Goal: Task Accomplishment & Management: Complete application form

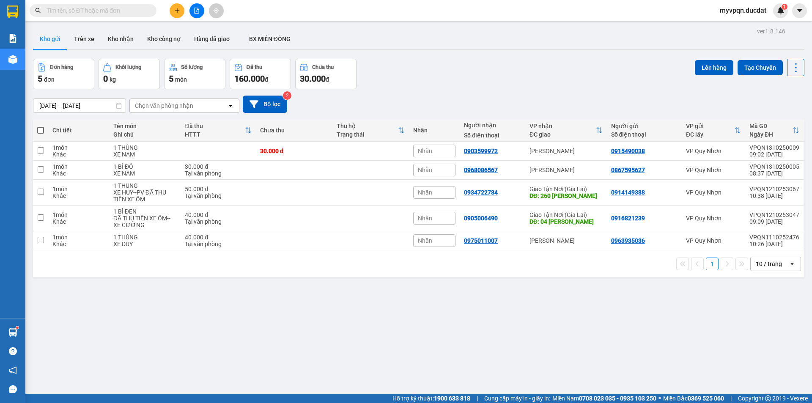
click at [173, 8] on button at bounding box center [177, 10] width 15 height 15
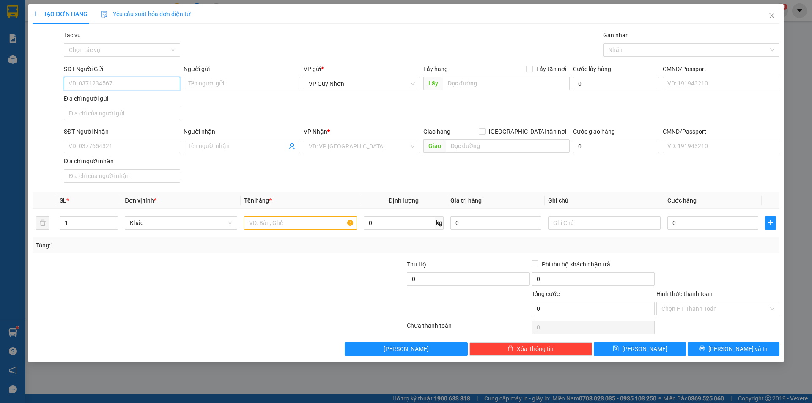
click at [99, 82] on input "SĐT Người Gửi" at bounding box center [122, 84] width 116 height 14
type input "0979294148"
click at [100, 102] on div "0979294148" at bounding box center [122, 100] width 106 height 9
type input "0905884979"
type input "0979294148"
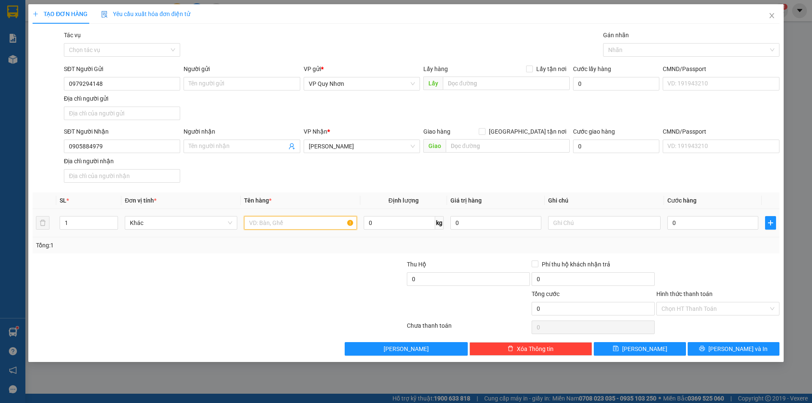
click at [309, 224] on input "text" at bounding box center [300, 223] width 112 height 14
type input "1 HS"
click at [588, 239] on div "Tổng: 1" at bounding box center [406, 245] width 747 height 16
click at [596, 224] on input "text" at bounding box center [604, 223] width 112 height 14
type input "XE VẪN"
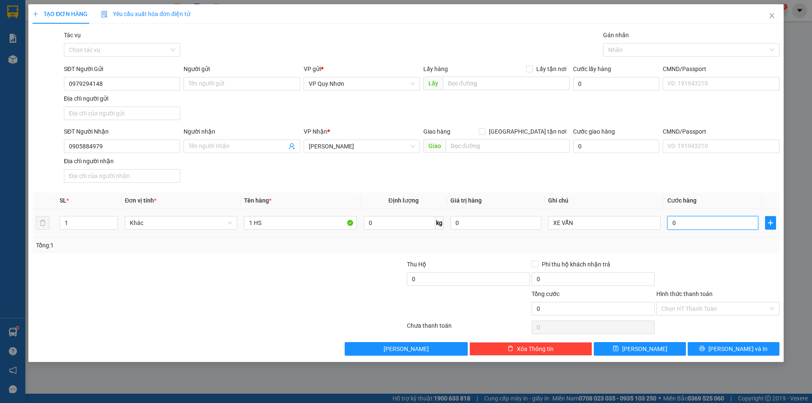
click at [714, 219] on input "0" at bounding box center [712, 223] width 91 height 14
type input "3"
type input "30"
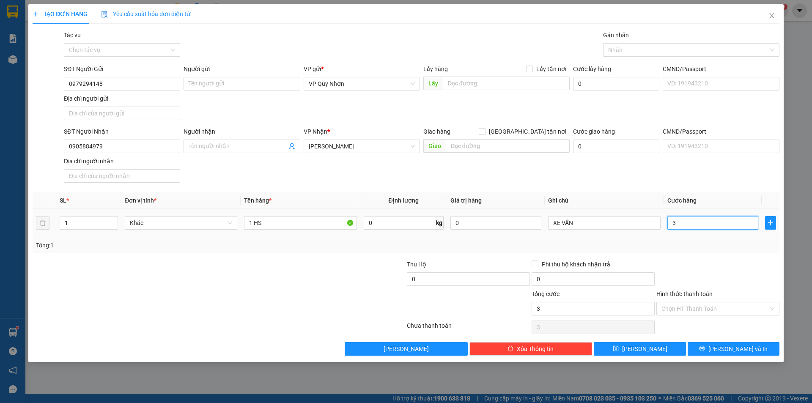
type input "30"
type input "300"
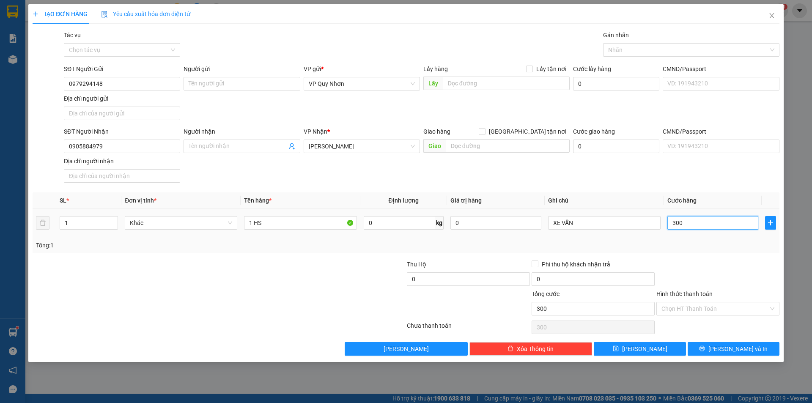
type input "3.000"
type input "30.000"
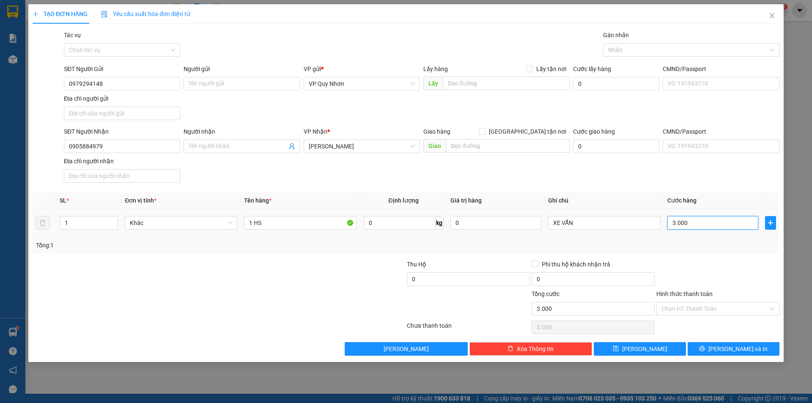
type input "30.000"
click at [690, 308] on input "Hình thức thanh toán" at bounding box center [714, 308] width 107 height 13
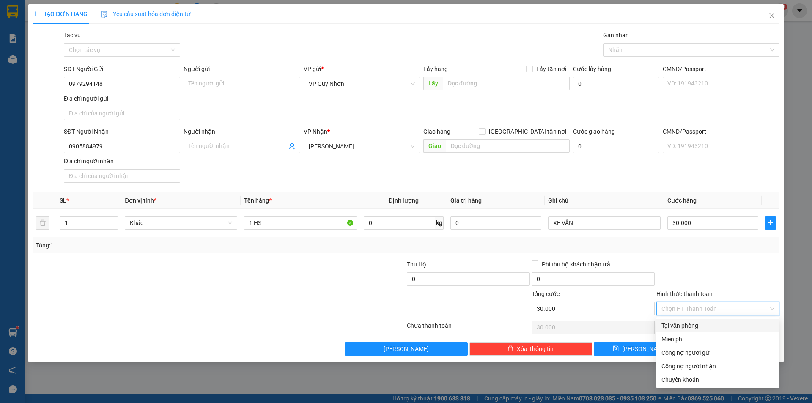
click at [687, 327] on div "Tại văn phòng" at bounding box center [717, 325] width 113 height 9
type input "0"
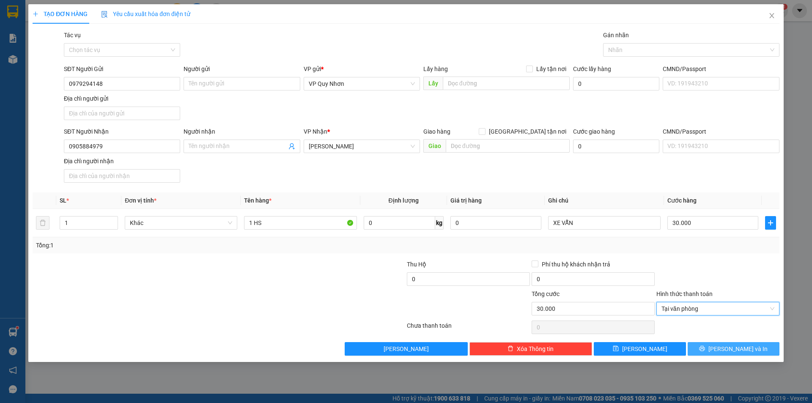
click at [728, 348] on span "[PERSON_NAME] và In" at bounding box center [737, 348] width 59 height 9
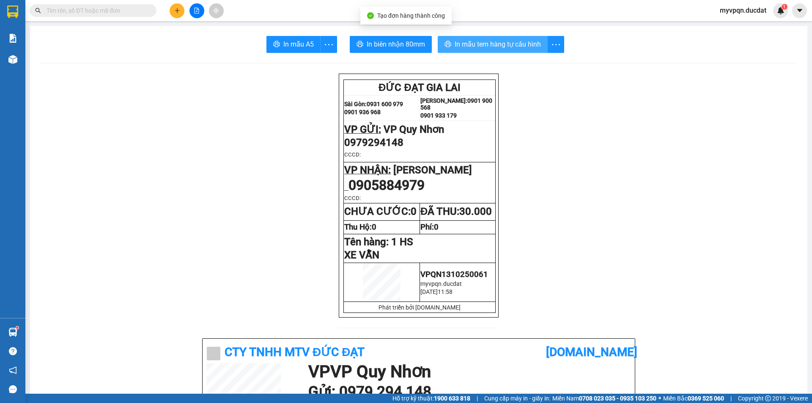
click at [480, 41] on span "In mẫu tem hàng tự cấu hình" at bounding box center [497, 44] width 86 height 11
